Goal: Transaction & Acquisition: Book appointment/travel/reservation

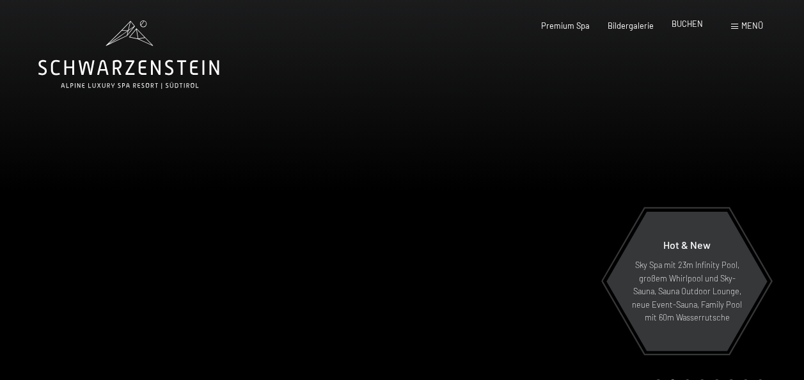
click at [685, 27] on span "BUCHEN" at bounding box center [687, 24] width 31 height 10
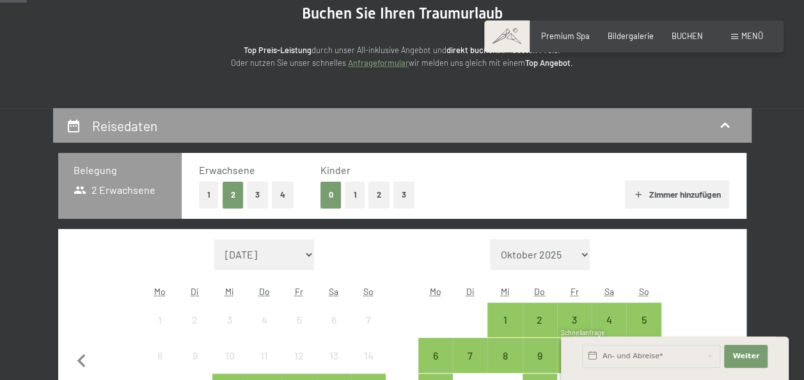
scroll to position [154, 0]
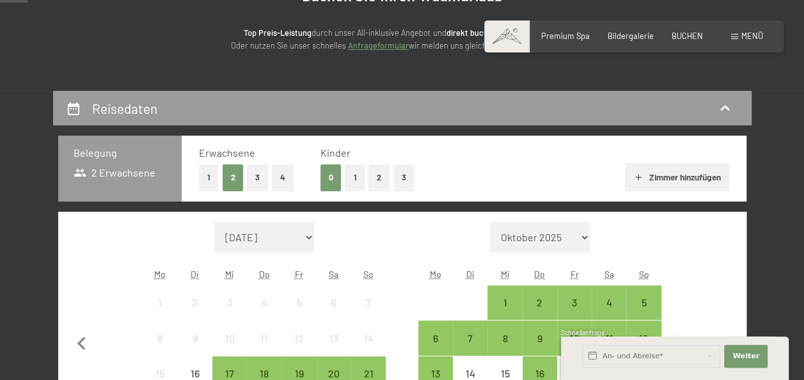
click at [199, 180] on button "1" at bounding box center [209, 177] width 20 height 26
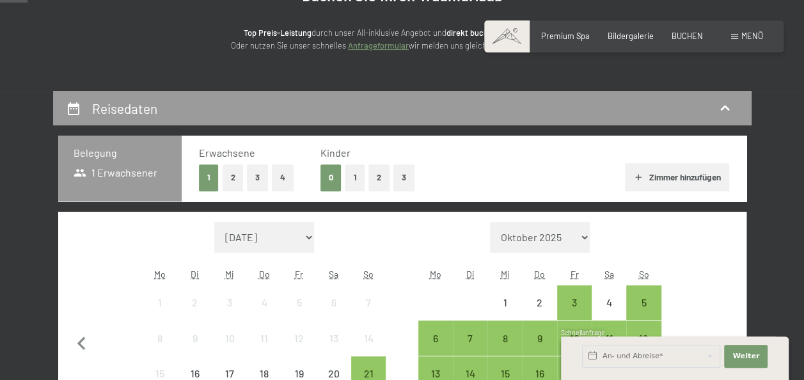
click at [353, 174] on button "1" at bounding box center [355, 177] width 20 height 26
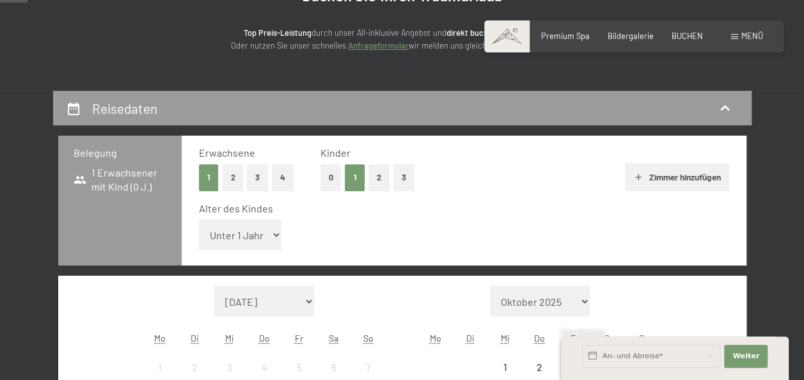
click at [257, 235] on select "Unter 1 Jahr 1 Jahr 2 Jahre 3 Jahre 4 Jahre 5 Jahre 6 Jahre 7 Jahre 8 Jahre 9 J…" at bounding box center [240, 234] width 83 height 31
select select "10"
click at [199, 219] on select "Unter 1 Jahr 1 Jahr 2 Jahre 3 Jahre 4 Jahre 5 Jahre 6 Jahre 7 Jahre 8 Jahre 9 J…" at bounding box center [240, 234] width 83 height 31
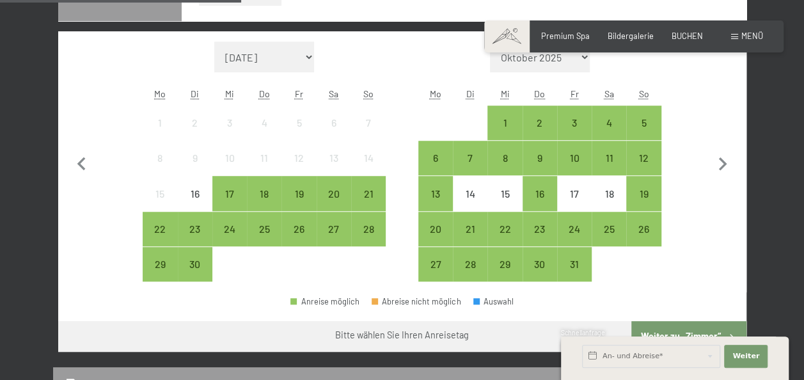
scroll to position [402, 0]
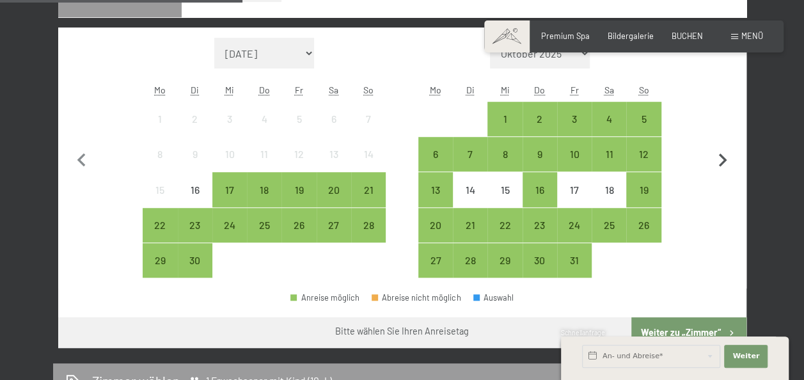
click at [726, 163] on icon "button" at bounding box center [723, 160] width 27 height 27
select select "2025-10-01"
select select "2025-11-01"
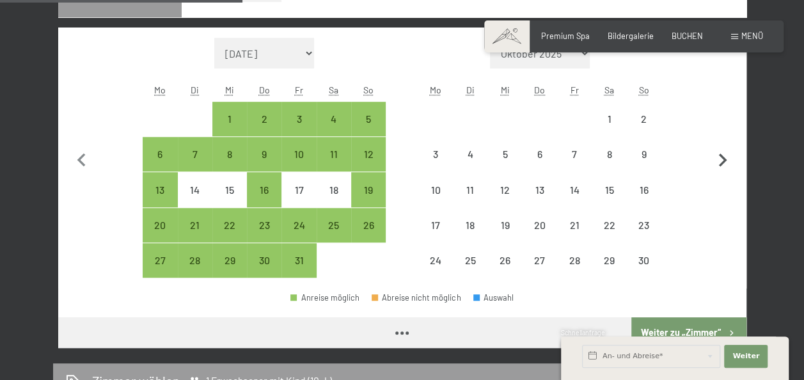
select select "2025-10-01"
select select "2025-11-01"
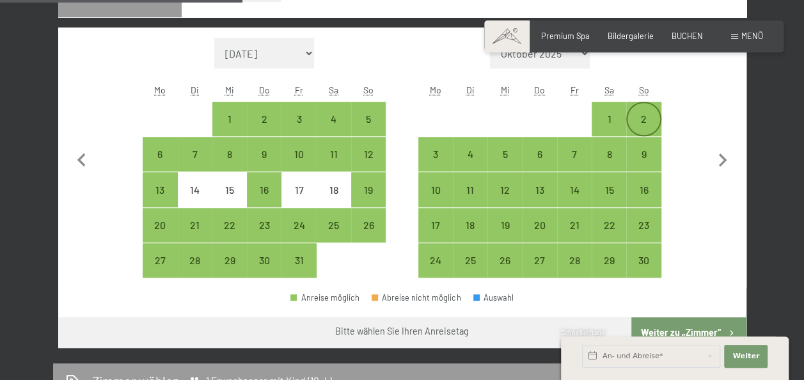
click at [653, 122] on div "2" at bounding box center [644, 130] width 32 height 32
select select "2025-10-01"
select select "2025-11-01"
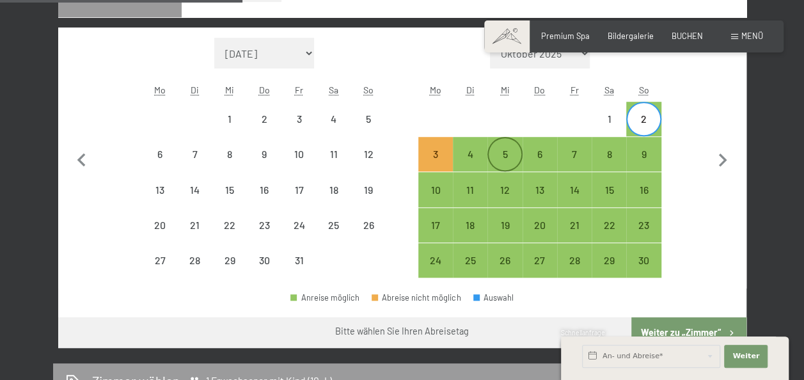
click at [514, 152] on div "5" at bounding box center [505, 165] width 32 height 32
select select "2025-10-01"
select select "2025-11-01"
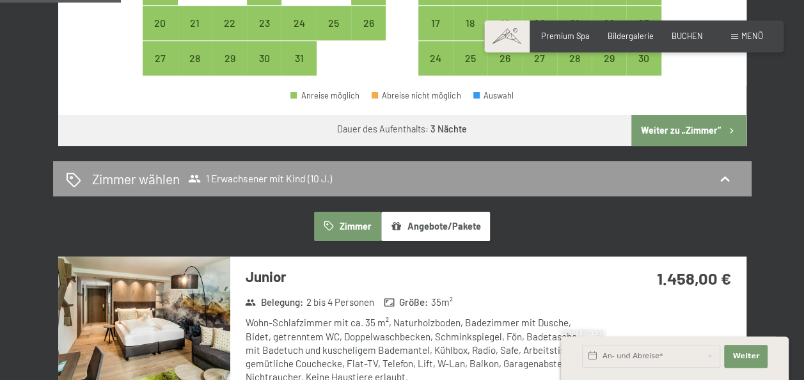
scroll to position [599, 0]
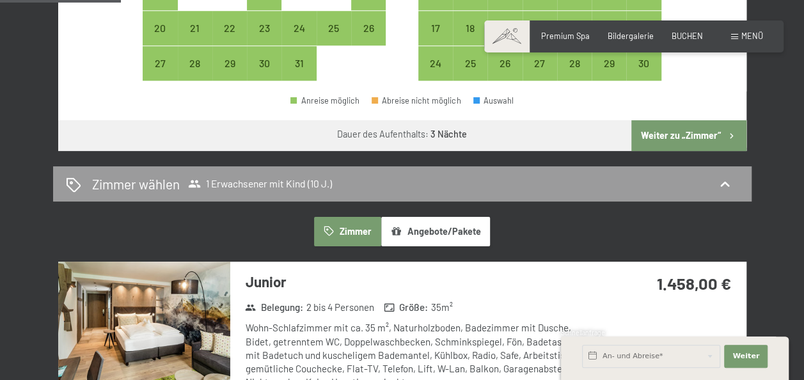
click at [710, 131] on button "Weiter zu „Zimmer“" at bounding box center [688, 135] width 115 height 31
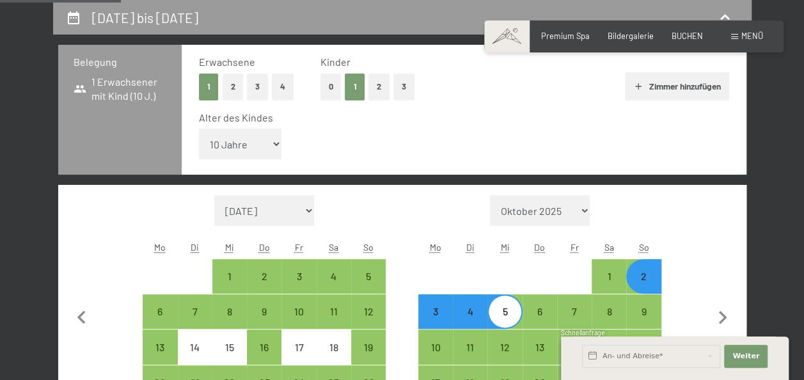
select select "2025-10-01"
select select "2025-11-01"
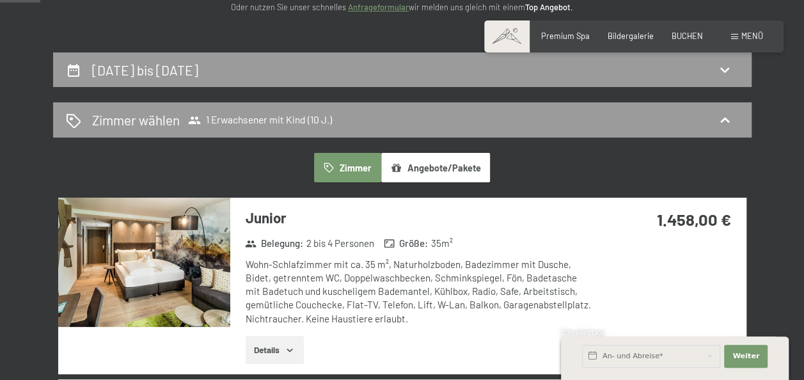
scroll to position [178, 0]
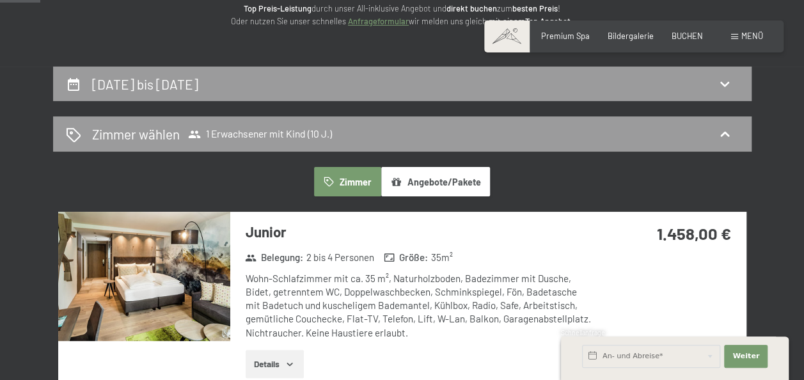
click at [454, 178] on button "Angebote/Pakete" at bounding box center [435, 181] width 109 height 29
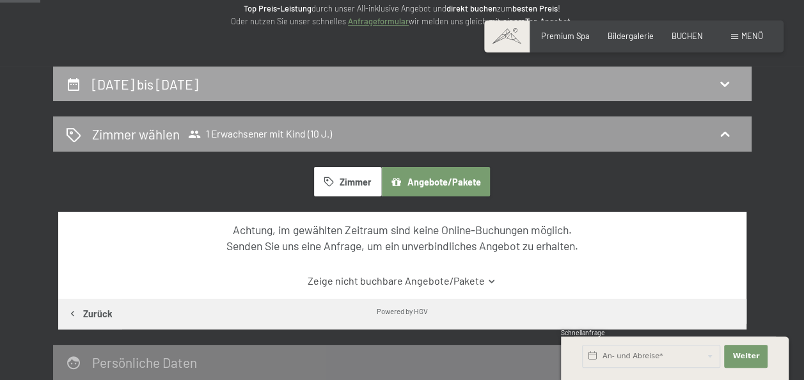
click at [468, 90] on div "2. November bis 5. November 2025" at bounding box center [402, 84] width 673 height 19
select select "10"
select select "2025-10-01"
select select "2025-11-01"
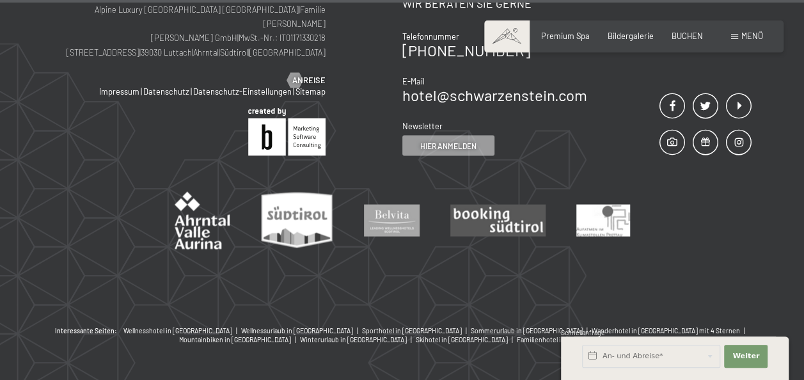
scroll to position [1287, 0]
